Goal: Task Accomplishment & Management: Manage account settings

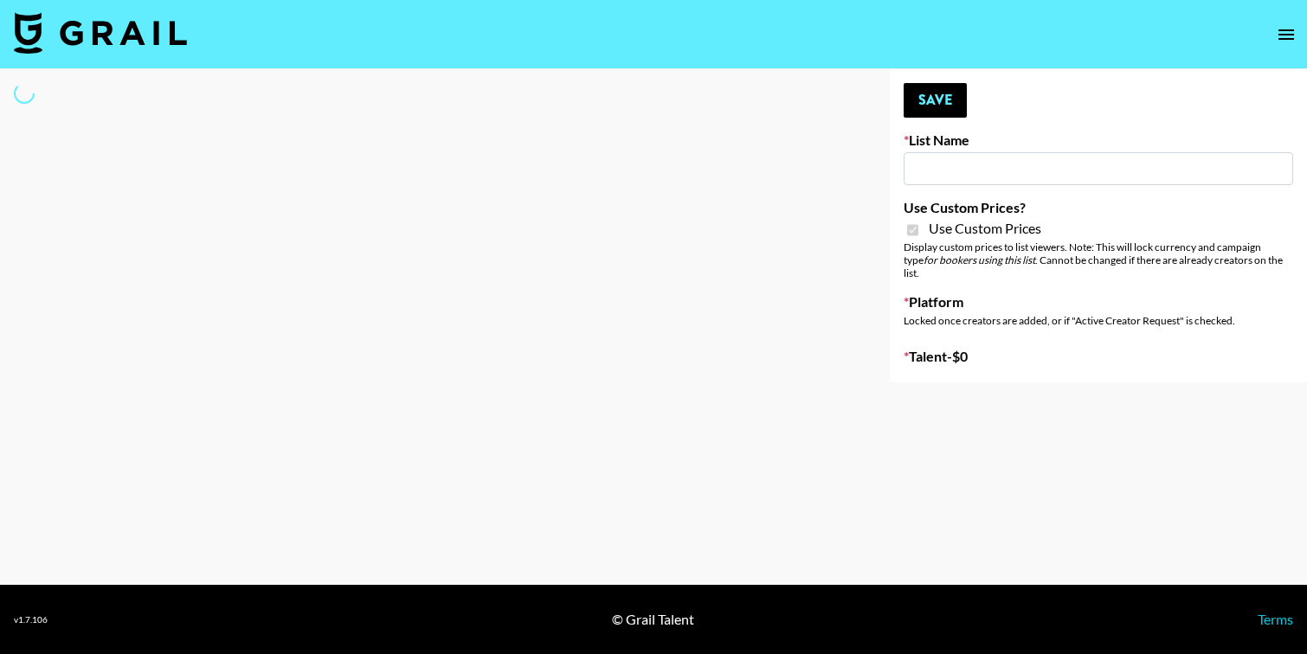
type input "[PERSON_NAME] AI"
checkbox input "true"
select select "Brand"
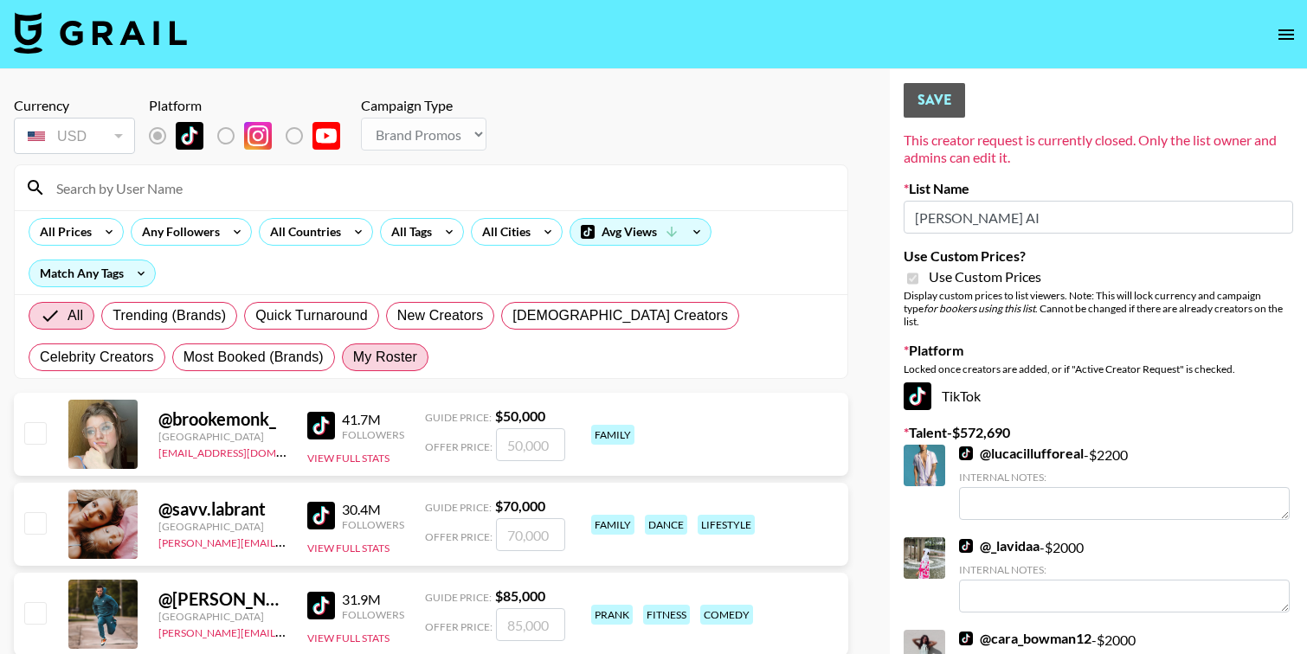
click at [353, 356] on span "My Roster" at bounding box center [385, 357] width 64 height 21
click at [353, 357] on input "My Roster" at bounding box center [353, 357] width 0 height 0
radio input "true"
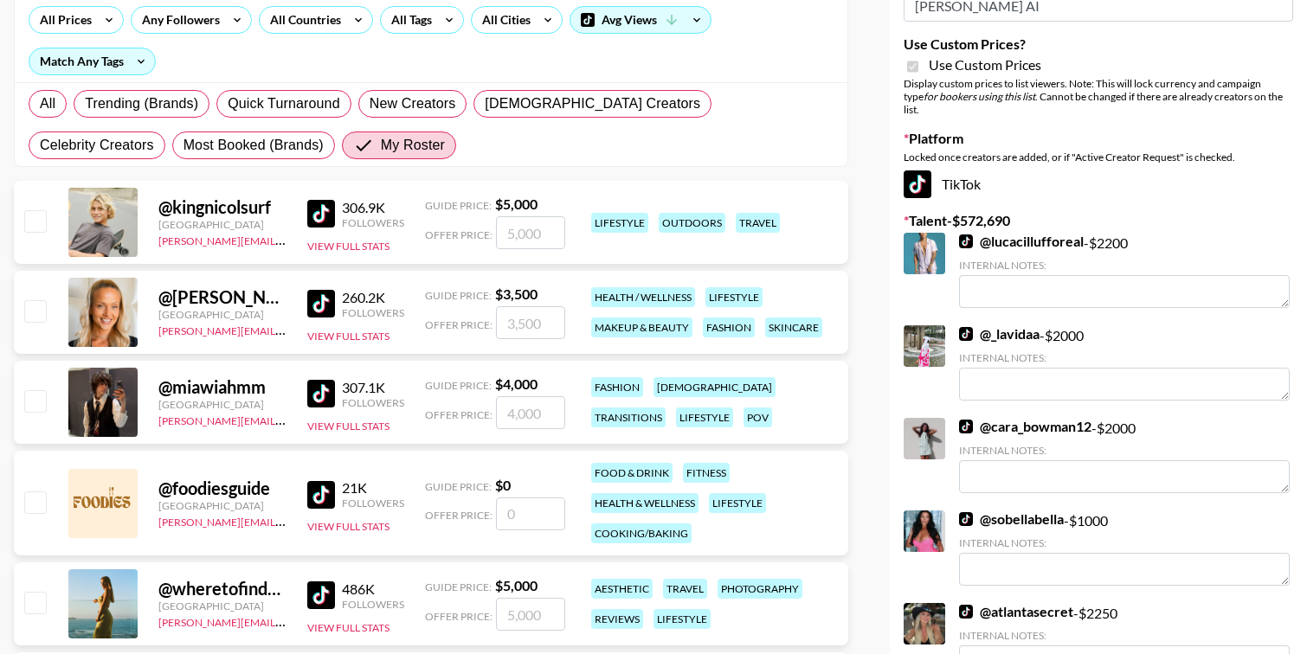
scroll to position [219, 0]
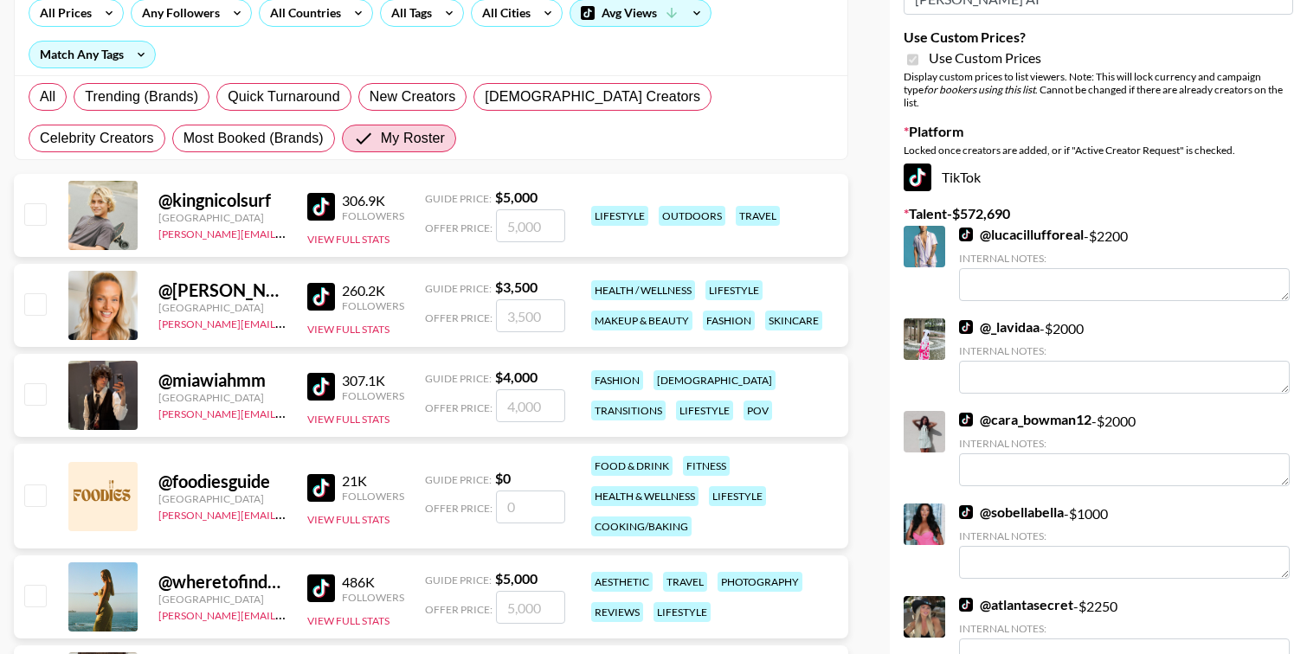
click at [35, 393] on input "checkbox" at bounding box center [34, 393] width 21 height 21
checkbox input "true"
type input "4000"
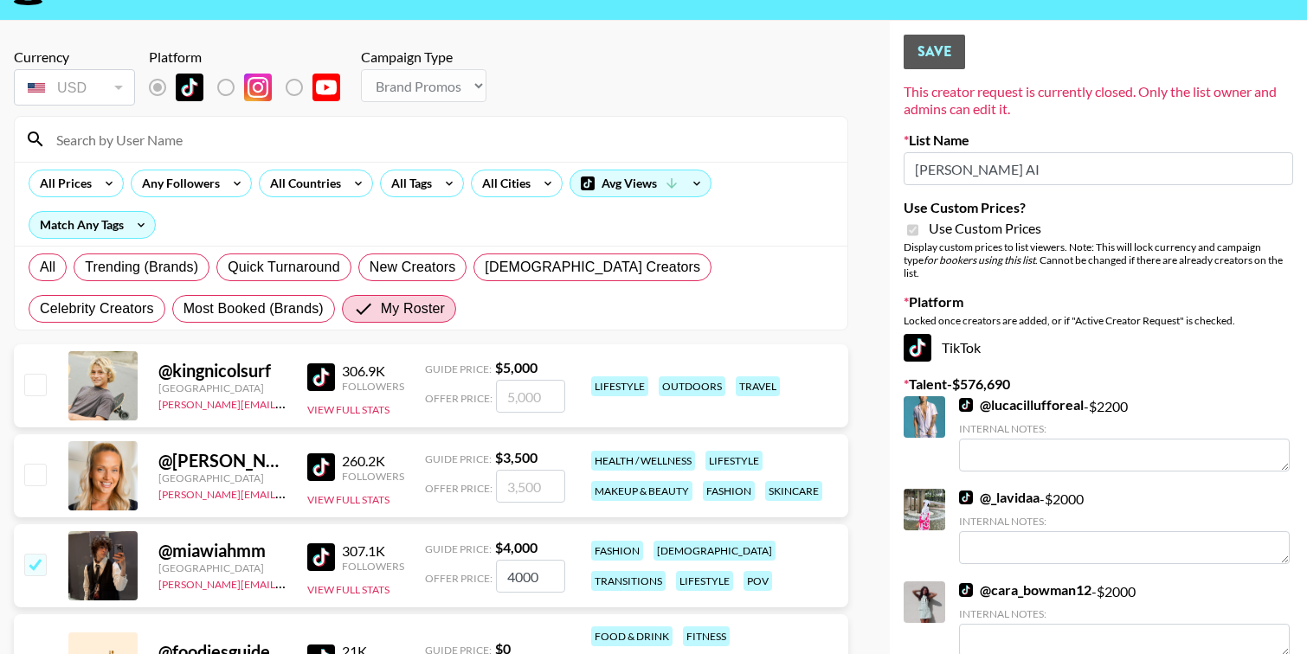
scroll to position [45, 0]
